Goal: Download file/media

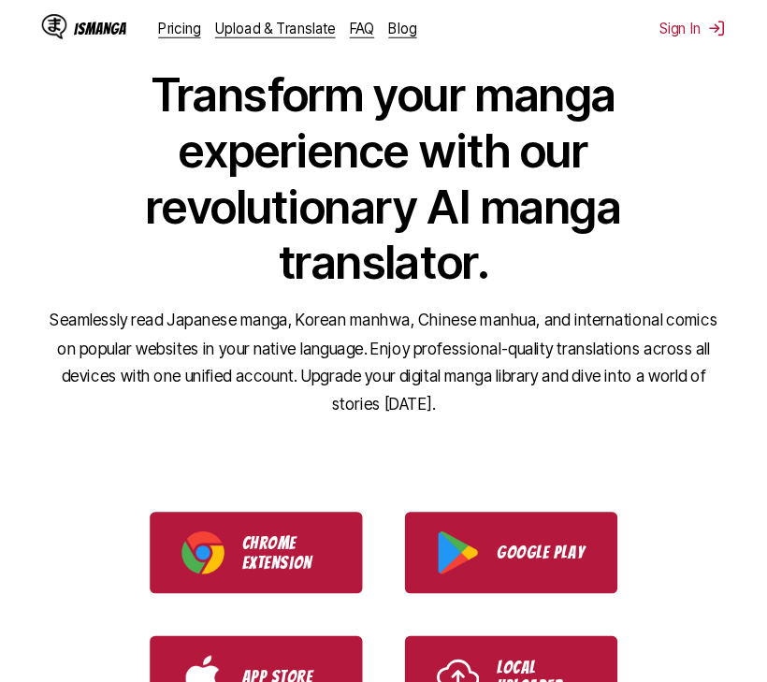
scroll to position [280, 0]
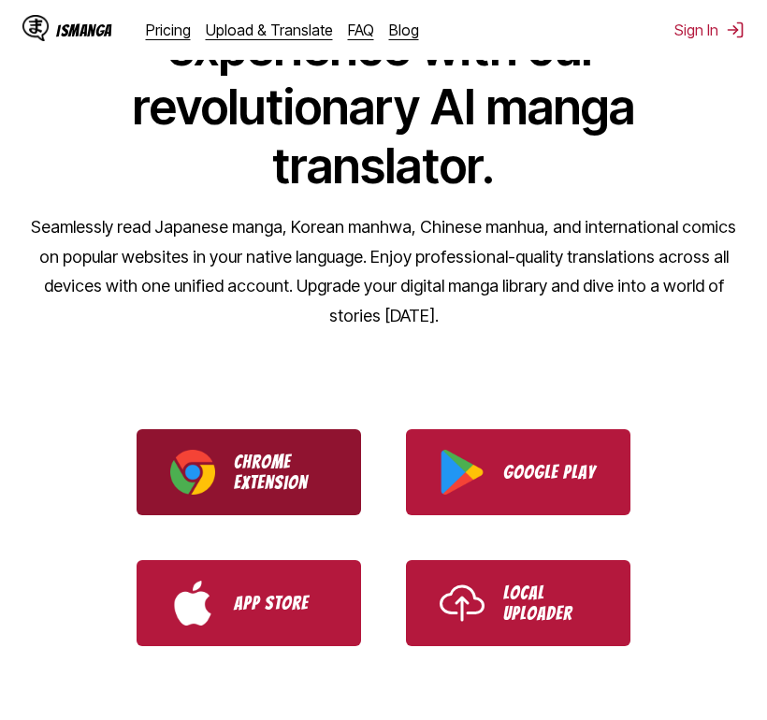
click at [257, 429] on link "Chrome Extension" at bounding box center [249, 472] width 224 height 86
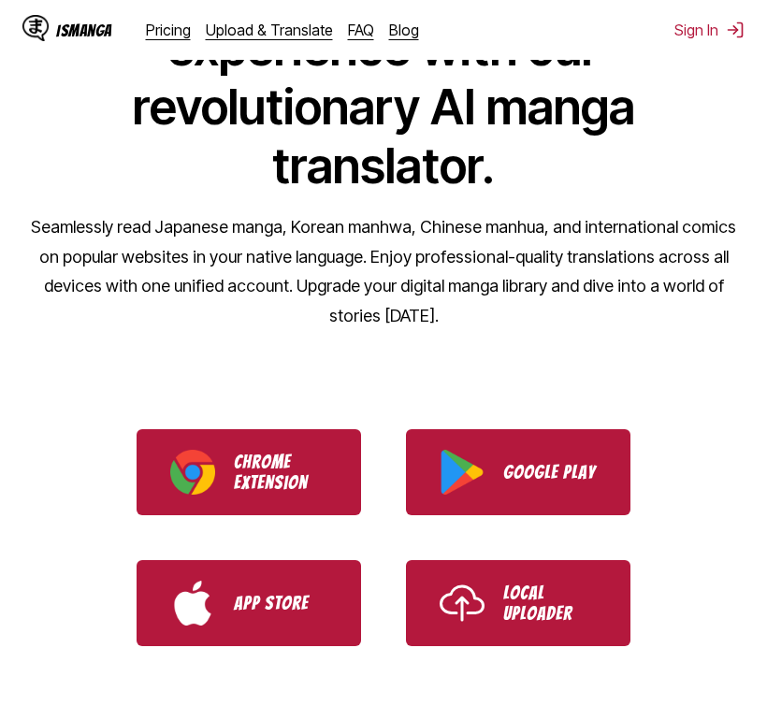
click at [601, 41] on div "IsManga Pricing Upload & Translate FAQ Blog Sign In Pricing Upload & Translate …" at bounding box center [383, 30] width 767 height 60
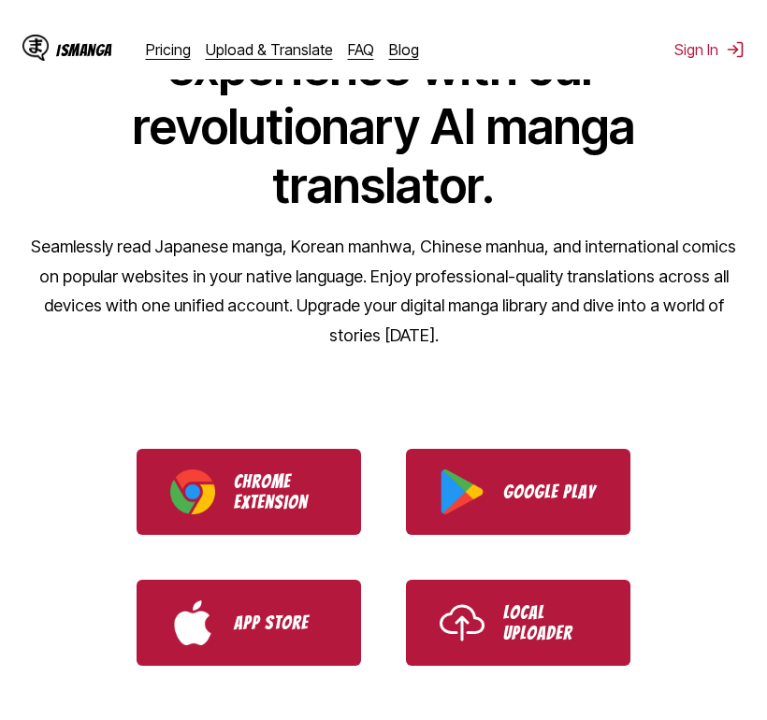
scroll to position [0, 0]
